Goal: Navigation & Orientation: Find specific page/section

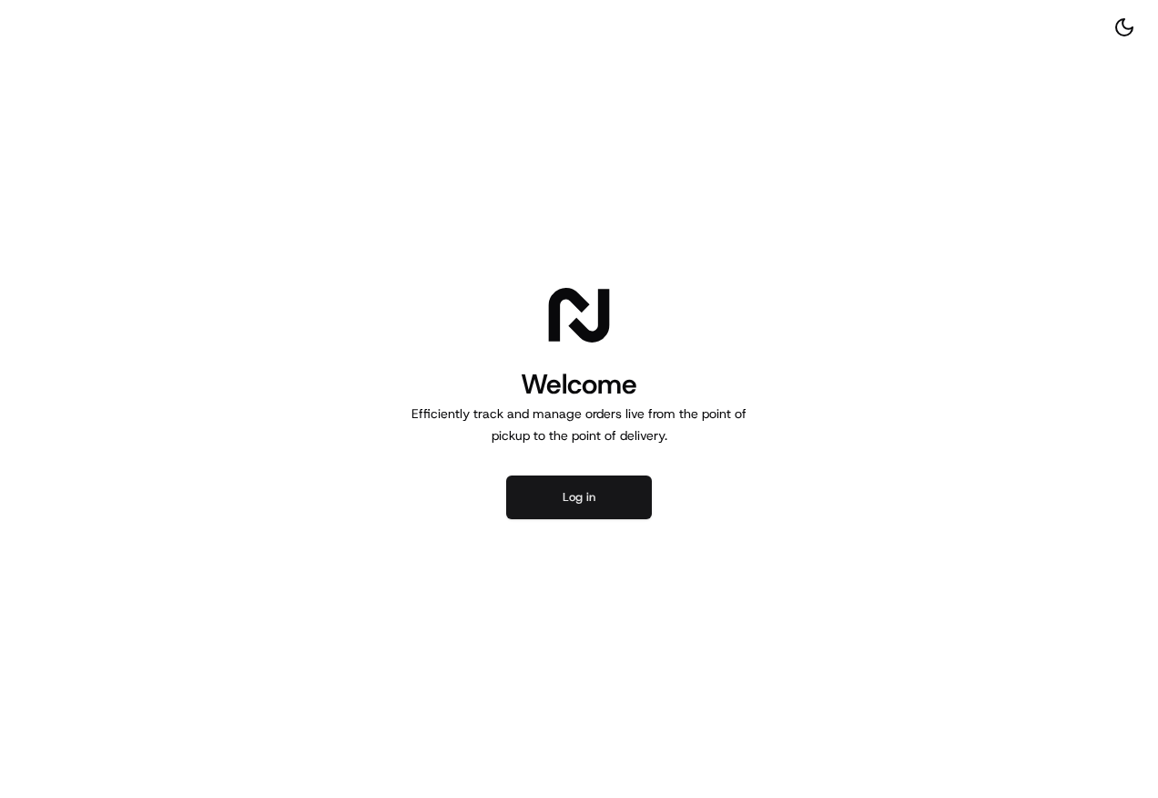
click at [546, 504] on button "Log in" at bounding box center [579, 497] width 146 height 44
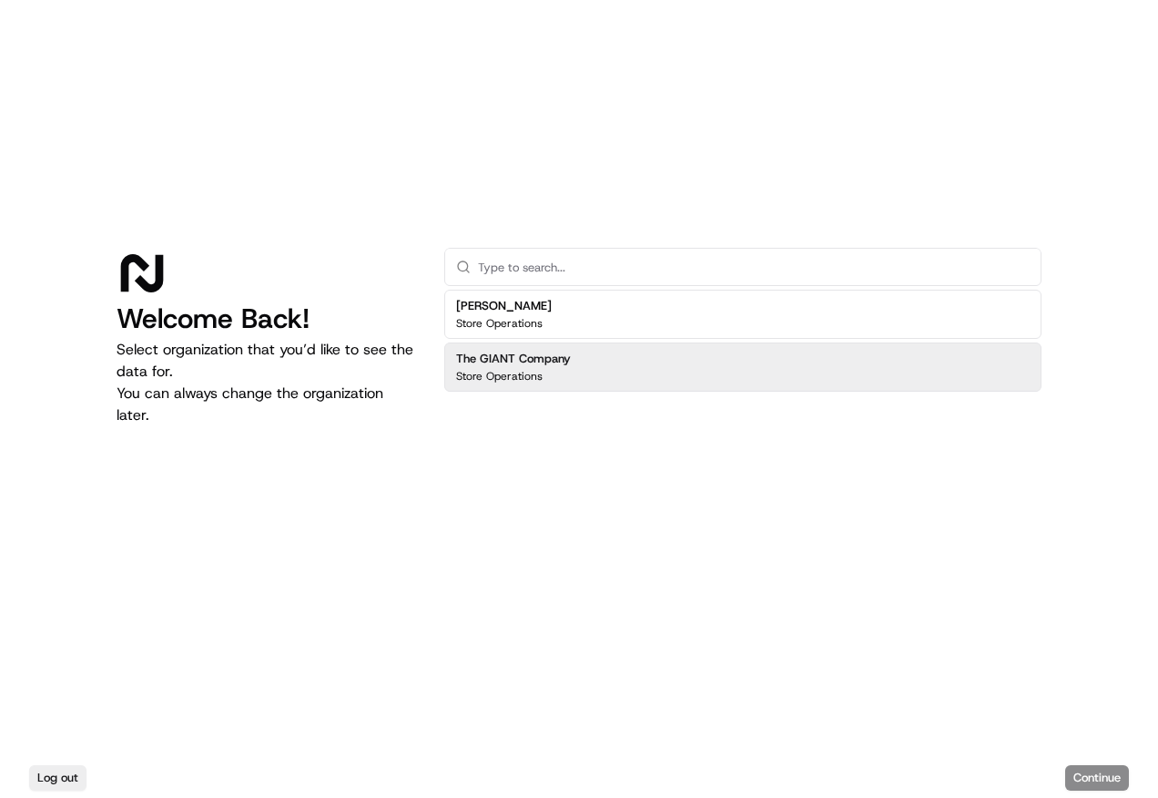
click at [549, 371] on div "Store Operations" at bounding box center [513, 376] width 115 height 15
click at [1077, 778] on button "Continue" at bounding box center [1097, 777] width 64 height 25
